Goal: Task Accomplishment & Management: Manage account settings

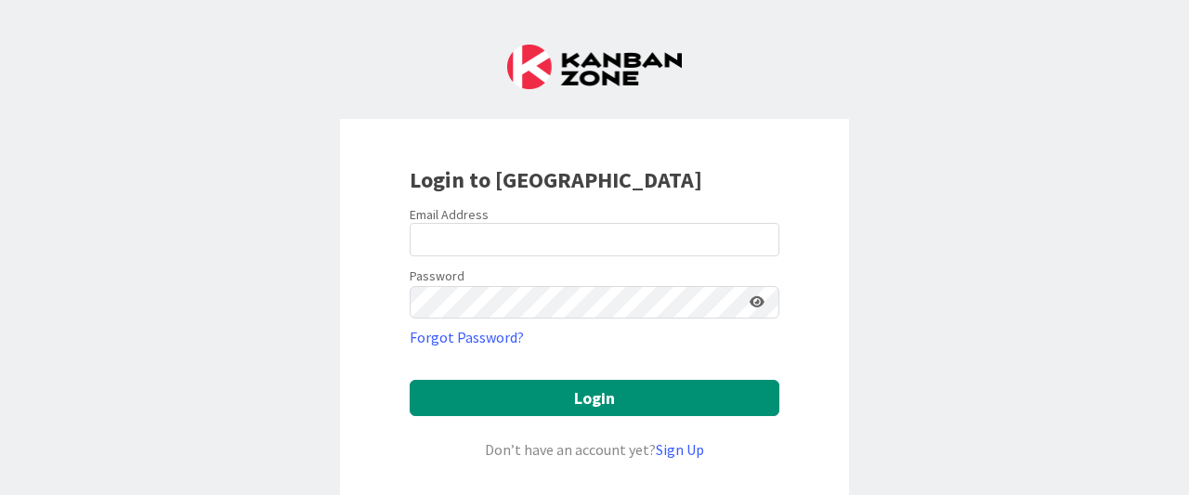
click at [537, 222] on div "Email Address" at bounding box center [595, 214] width 370 height 17
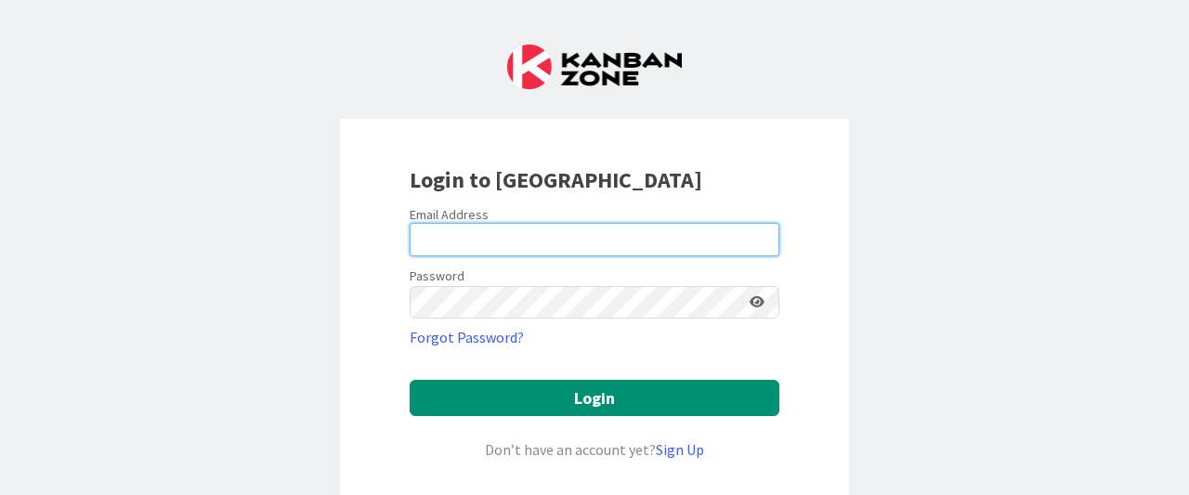
click at [537, 223] on input "email" at bounding box center [595, 239] width 370 height 33
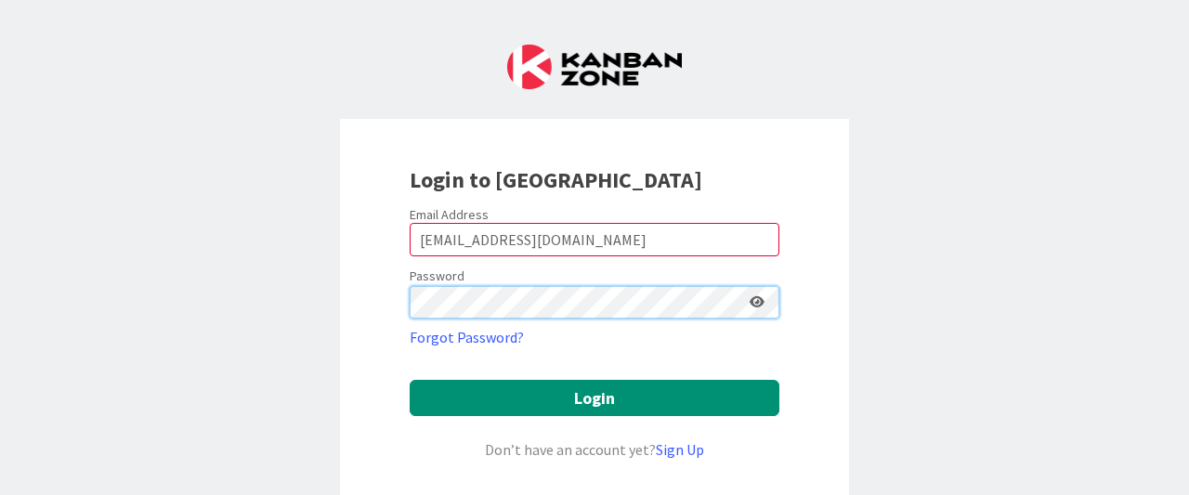
click at [410, 380] on button "Login" at bounding box center [595, 398] width 370 height 36
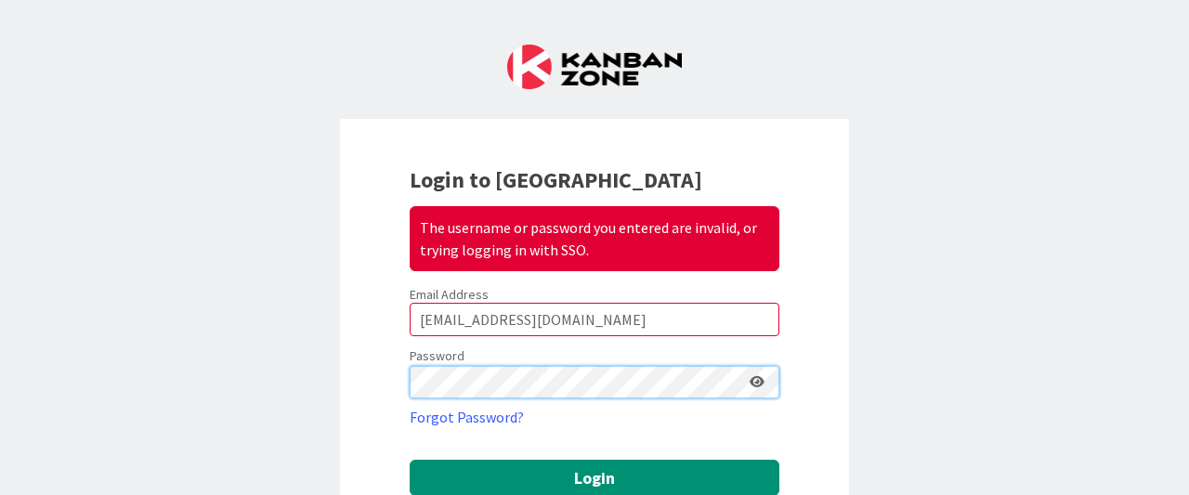
click at [349, 394] on div "Login to Kanban Zone The username or password you entered are invalid, or tryin…" at bounding box center [594, 441] width 509 height 645
click at [410, 460] on button "Login" at bounding box center [595, 478] width 370 height 36
click at [318, 413] on div "Login to Kanban Zone The username or password you entered are invalid, or tryin…" at bounding box center [594, 247] width 1189 height 495
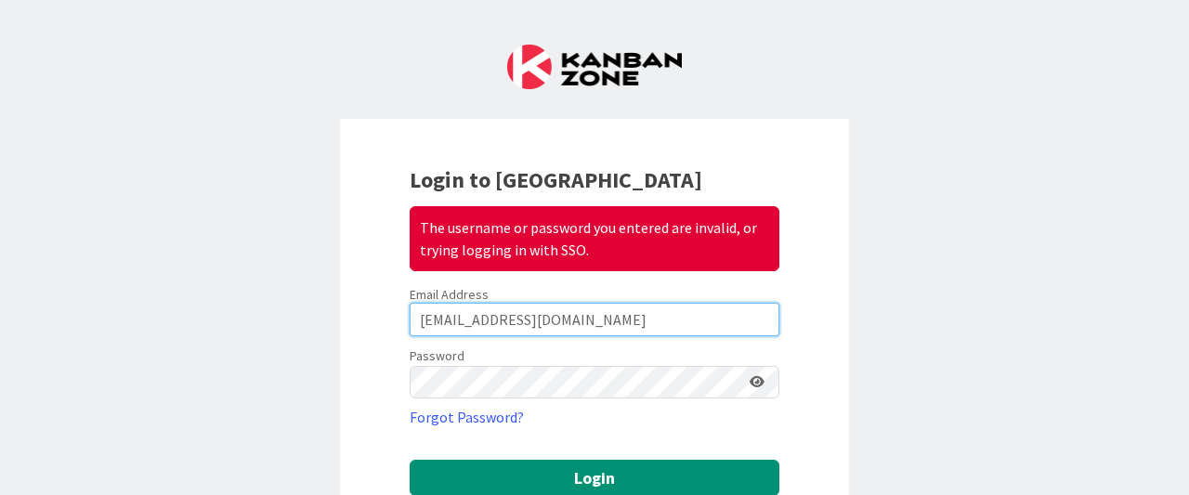
click at [618, 324] on input "[EMAIL_ADDRESS][DOMAIN_NAME]" at bounding box center [595, 319] width 370 height 33
click at [410, 460] on button "Login" at bounding box center [595, 478] width 370 height 36
drag, startPoint x: 633, startPoint y: 312, endPoint x: 464, endPoint y: 313, distance: 169.0
click at [464, 313] on input "[EMAIL_ADDRESS][DOMAIN_NAME]" at bounding box center [595, 319] width 370 height 33
type input "jsanchez"
